Goal: Task Accomplishment & Management: Manage account settings

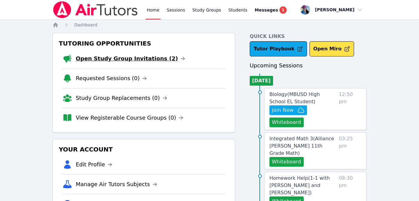
click at [110, 58] on link "Open Study Group Invitations (2)" at bounding box center [131, 58] width 110 height 9
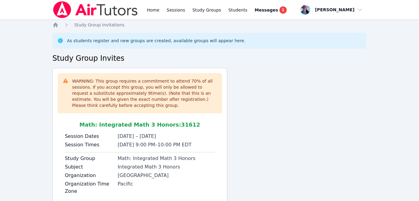
scroll to position [97, 0]
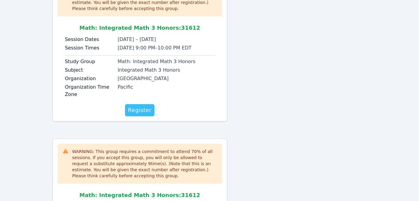
click at [135, 111] on span "Register" at bounding box center [140, 110] width 24 height 9
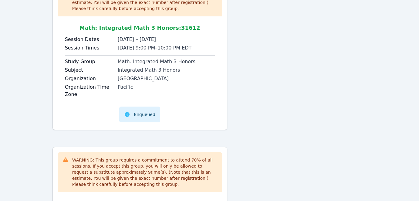
click at [322, 98] on div "WARNING: This group requires a commitment to attend 70 % of all sessions. If yo…" at bounding box center [210, 136] width 315 height 331
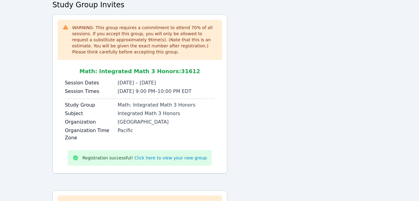
scroll to position [210, 0]
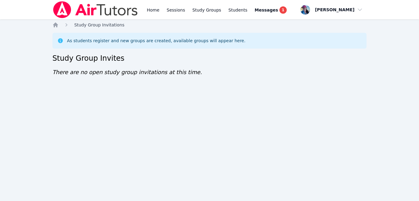
click at [87, 23] on span "Study Group Invitations" at bounding box center [99, 24] width 50 height 5
click at [56, 25] on icon "Breadcrumb" at bounding box center [55, 24] width 5 height 5
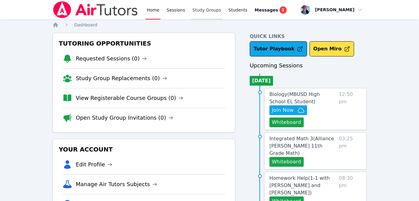
click at [205, 11] on link "Study Groups" at bounding box center [206, 9] width 31 height 19
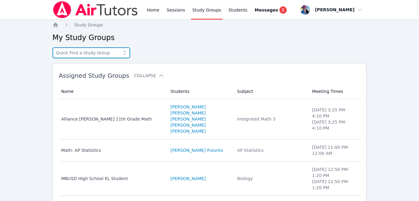
click at [98, 56] on input "text" at bounding box center [92, 52] width 78 height 11
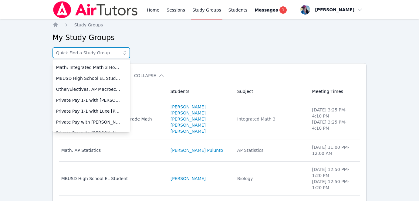
scroll to position [10, 0]
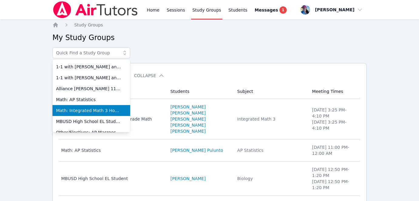
click at [93, 110] on span "Math: Integrated Math 3 Honors" at bounding box center [91, 110] width 70 height 6
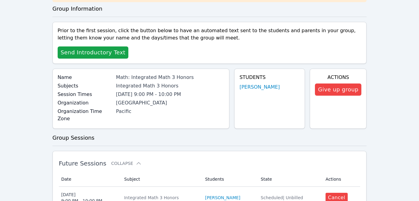
scroll to position [62, 0]
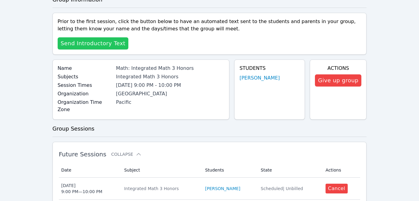
click at [111, 44] on span "Send Introductory Text" at bounding box center [93, 43] width 65 height 9
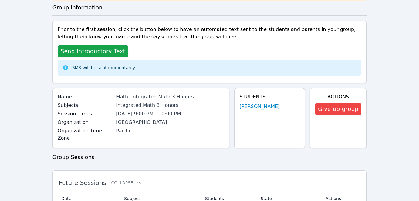
scroll to position [0, 0]
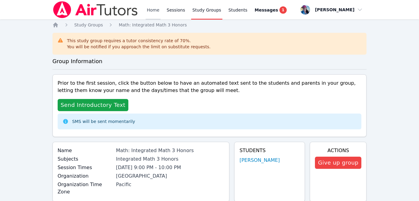
click at [154, 11] on link "Home" at bounding box center [153, 9] width 15 height 19
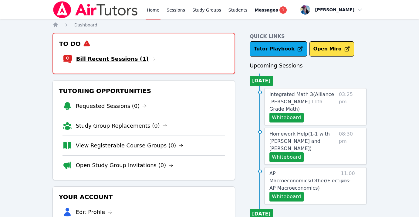
click at [127, 57] on link "Bill Recent Sessions (1)" at bounding box center [116, 59] width 80 height 9
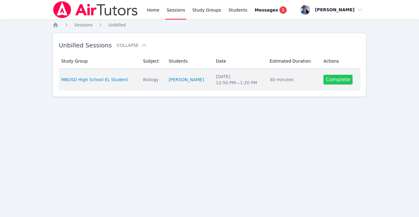
click at [338, 77] on link "Complete" at bounding box center [338, 80] width 29 height 10
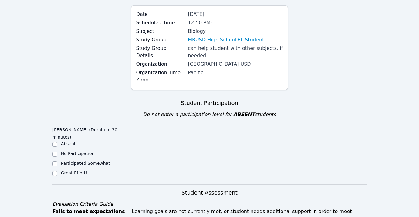
scroll to position [126, 0]
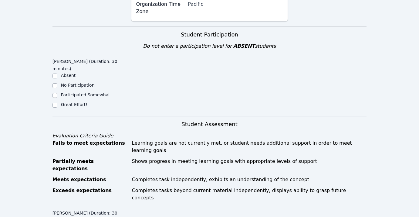
click at [77, 102] on label "Great Effort!" at bounding box center [74, 104] width 26 height 5
click at [57, 103] on input "Great Effort!" at bounding box center [55, 105] width 5 height 5
checkbox input "true"
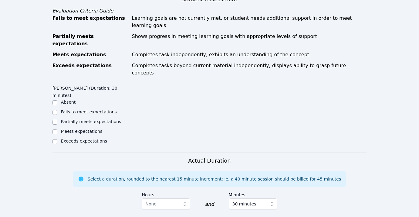
scroll to position [284, 0]
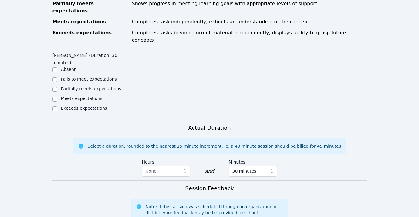
click at [82, 96] on label "Meets expectations" at bounding box center [82, 98] width 42 height 5
click at [57, 97] on input "Meets expectations" at bounding box center [55, 99] width 5 height 5
checkbox input "true"
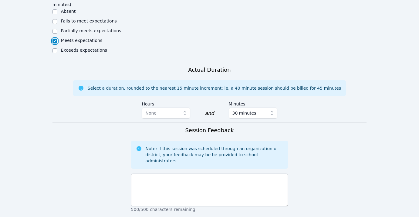
scroll to position [380, 0]
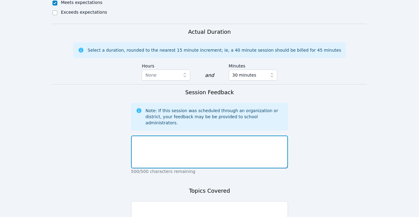
click at [184, 135] on textarea at bounding box center [209, 151] width 157 height 33
type textarea "Aloha, Today, Tareq focused a lot on terms for his A"
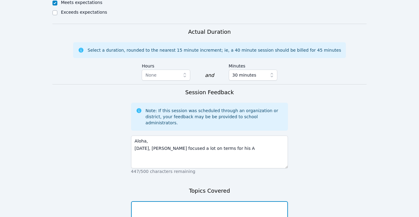
type textarea "u"
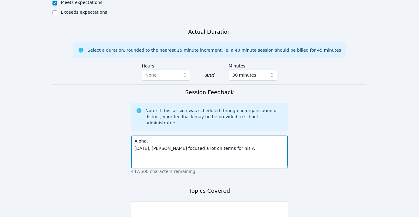
click at [227, 135] on textarea "Aloha, Today, Tareq focused a lot on terms for his A" at bounding box center [209, 151] width 157 height 33
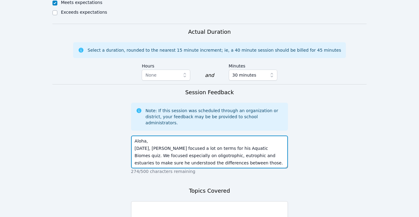
scroll to position [4, 0]
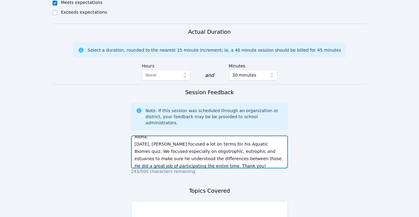
type textarea "Aloha, Today, Tareq focused a lot on terms for his Aquatic Biomes quiz. We focu…"
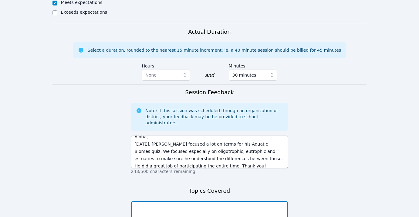
click at [220, 201] on textarea at bounding box center [209, 217] width 157 height 33
type textarea "Q"
type textarea "a"
type textarea "Aa"
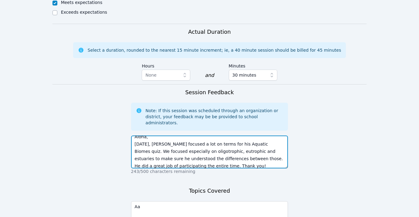
click at [257, 135] on textarea "Aloha, Today, Tareq focused a lot on terms for his Aquatic Biomes quiz. We focu…" at bounding box center [209, 151] width 157 height 33
click at [258, 135] on textarea "Aloha, Today, Tareq focused a lot on terms for his Aquatic Biomes quiz. We focu…" at bounding box center [209, 151] width 157 height 33
type textarea "Aloha, Today, Tareq focused a lot on terms for his Aquatic Biomes quiz in Biolo…"
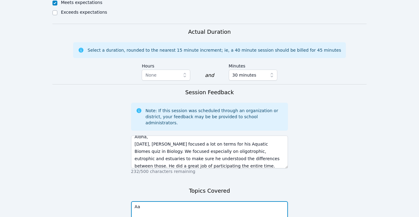
click at [165, 201] on textarea "Aa" at bounding box center [209, 217] width 157 height 33
click at [154, 201] on textarea "Aquatic Biomes" at bounding box center [209, 217] width 157 height 33
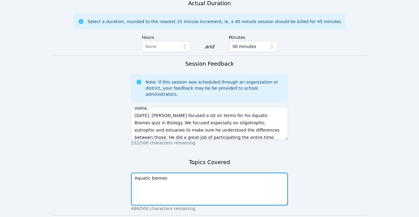
scroll to position [411, 0]
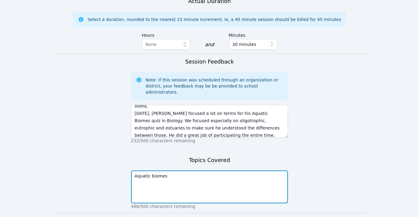
type textarea "Aquatic biomes"
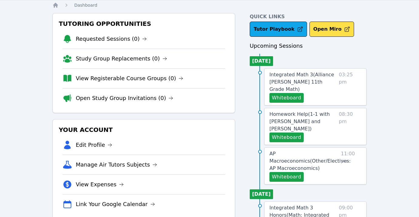
scroll to position [24, 0]
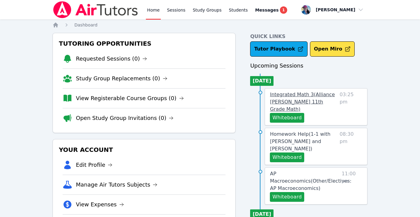
click at [299, 94] on span "Integrated Math 3 ( Alliance [PERSON_NAME] 11th Grade Math )" at bounding box center [302, 101] width 65 height 20
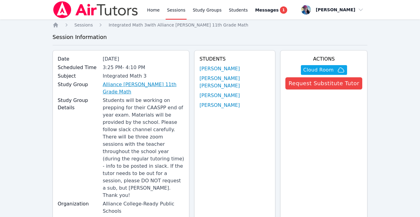
click at [156, 84] on link "Alliance [PERSON_NAME] 11th Grade Math" at bounding box center [143, 88] width 81 height 15
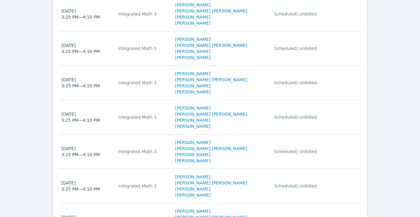
scroll to position [538, 0]
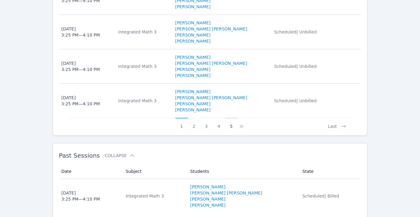
click at [231, 118] on button "5" at bounding box center [231, 124] width 12 height 12
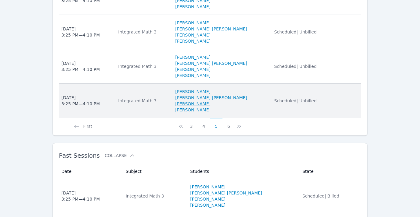
click at [209, 101] on link "Isabella Rodriguez" at bounding box center [192, 104] width 35 height 6
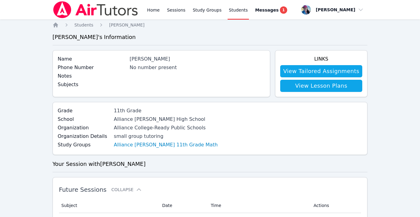
scroll to position [538, 0]
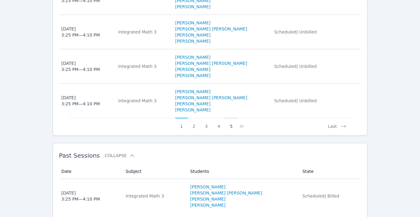
click at [229, 118] on button "5" at bounding box center [231, 124] width 12 height 12
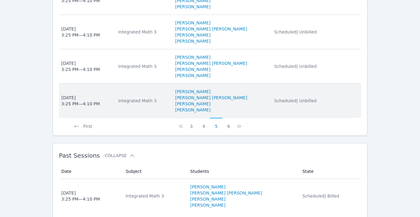
click at [109, 85] on td "Date Wed Oct 8 3:25 PM — 4:10 PM" at bounding box center [87, 101] width 56 height 34
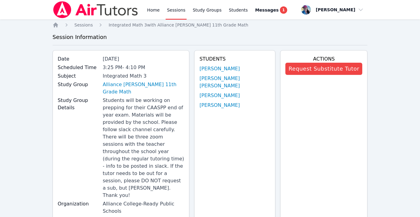
scroll to position [538, 0]
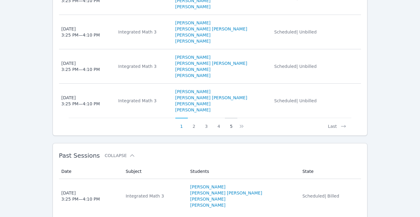
click at [233, 118] on button "5" at bounding box center [231, 124] width 12 height 12
click at [239, 123] on icon at bounding box center [239, 126] width 6 height 6
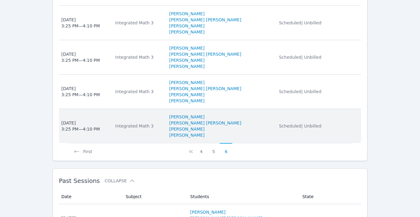
scroll to position [287, 0]
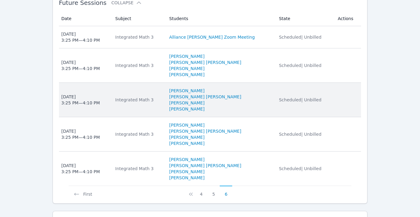
click at [249, 100] on li "Isabella Rodriguez" at bounding box center [220, 103] width 102 height 6
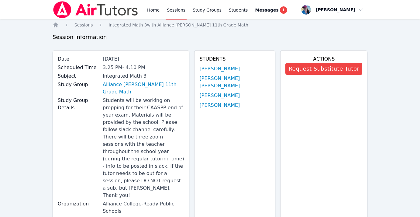
scroll to position [111, 0]
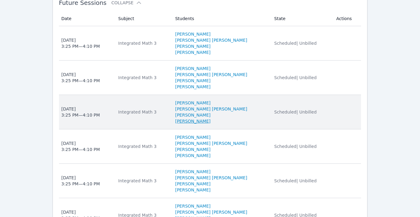
scroll to position [538, 0]
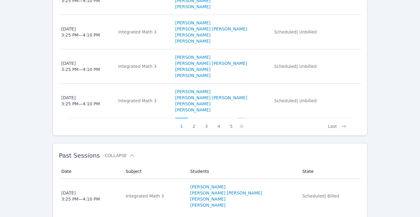
click at [240, 125] on icon at bounding box center [241, 126] width 2 height 3
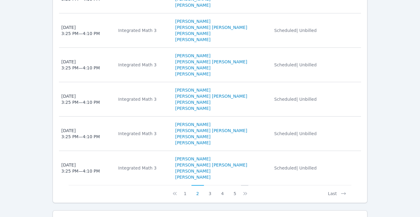
scroll to position [455, 0]
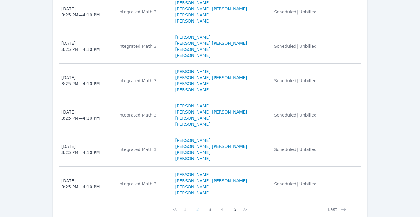
click at [233, 200] on button "5" at bounding box center [234, 206] width 12 height 12
click at [230, 200] on button "6" at bounding box center [228, 206] width 12 height 12
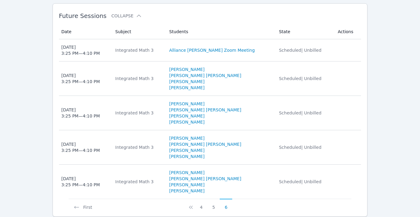
scroll to position [267, 0]
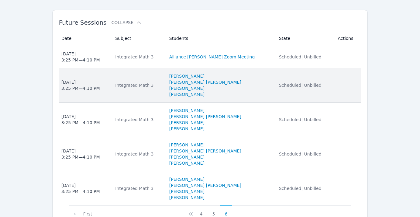
click at [255, 79] on li "Mary Ramirez Lopez" at bounding box center [220, 82] width 102 height 6
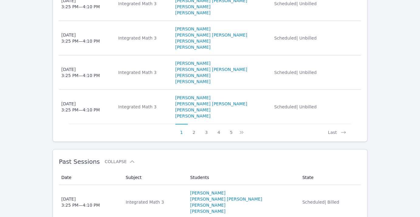
scroll to position [538, 0]
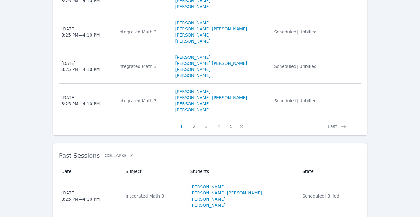
click at [182, 118] on button "1" at bounding box center [181, 124] width 12 height 12
click at [240, 123] on icon at bounding box center [241, 126] width 6 height 6
click at [247, 123] on icon at bounding box center [245, 126] width 6 height 6
click at [338, 118] on button "Last" at bounding box center [337, 124] width 28 height 12
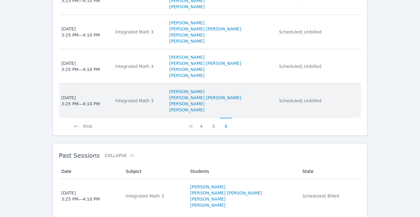
scroll to position [0, 0]
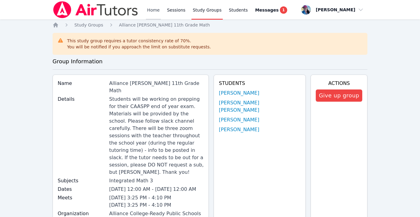
click at [152, 12] on link "Home" at bounding box center [153, 9] width 15 height 19
